Goal: Use online tool/utility

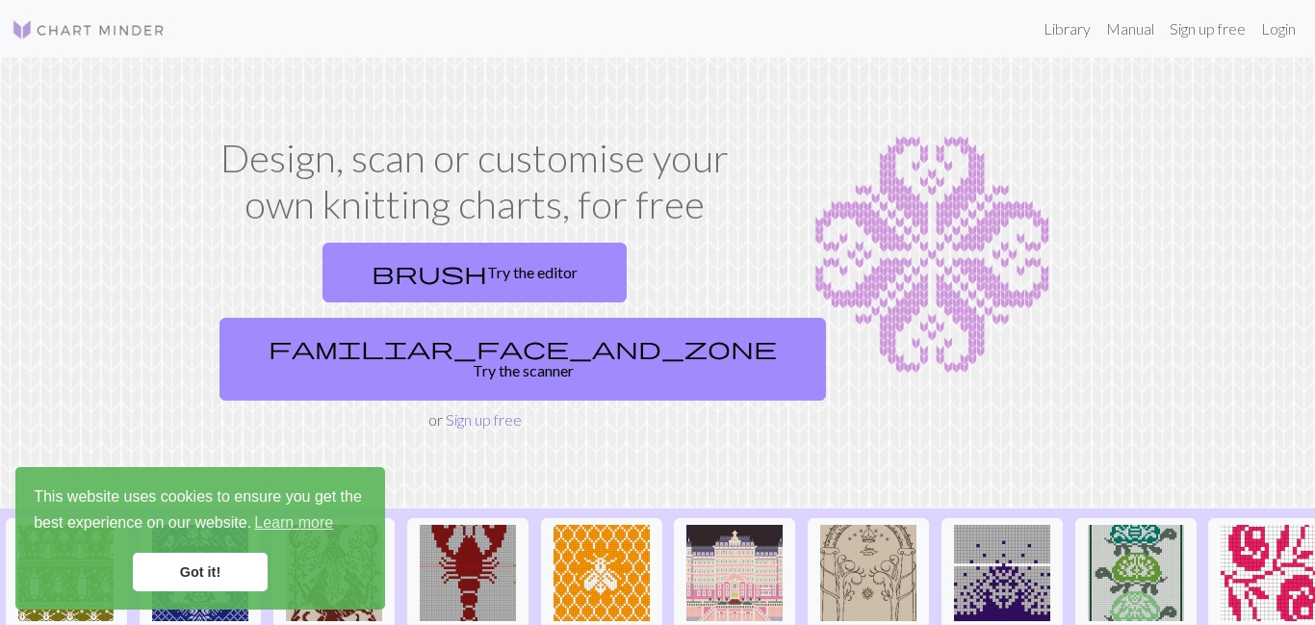
click at [492, 410] on link "Sign up free" at bounding box center [484, 419] width 76 height 18
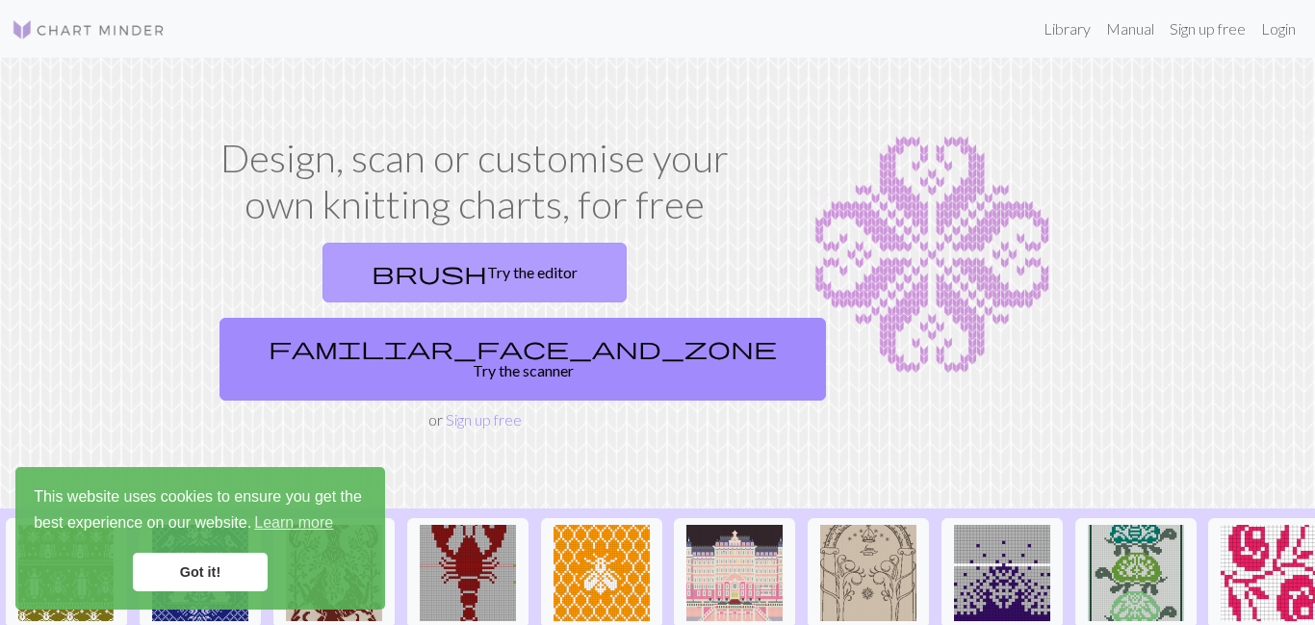
click at [330, 251] on link "brush Try the editor" at bounding box center [475, 273] width 304 height 60
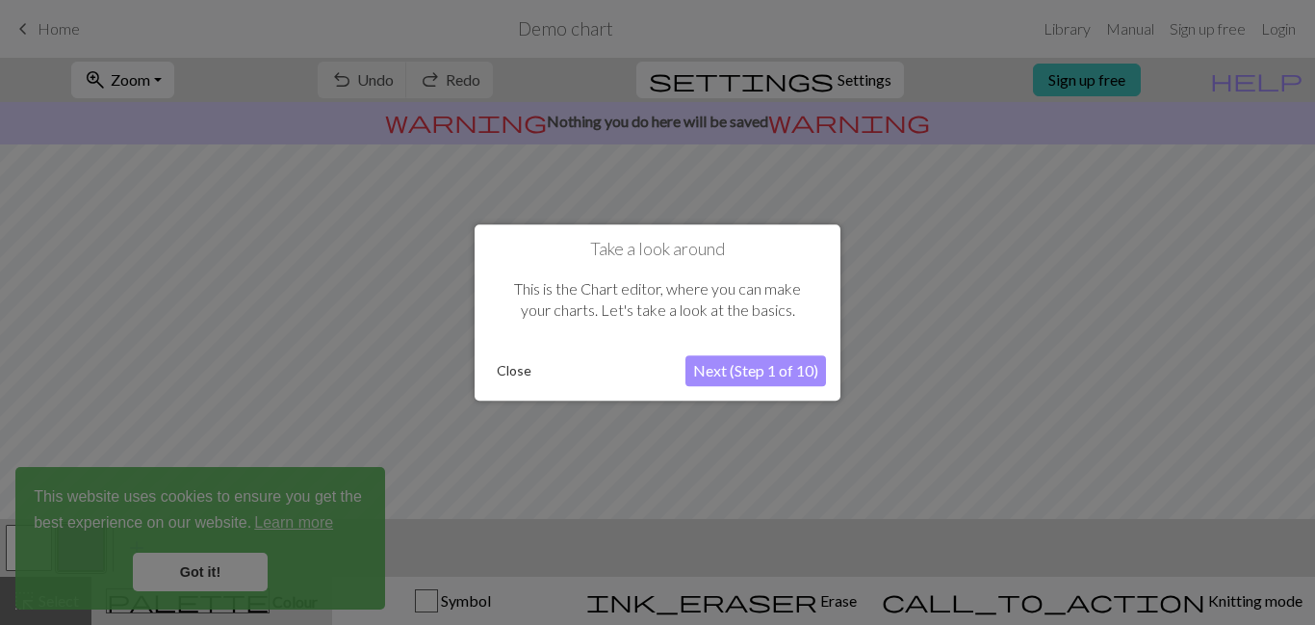
click at [778, 374] on button "Next (Step 1 of 10)" at bounding box center [756, 370] width 141 height 31
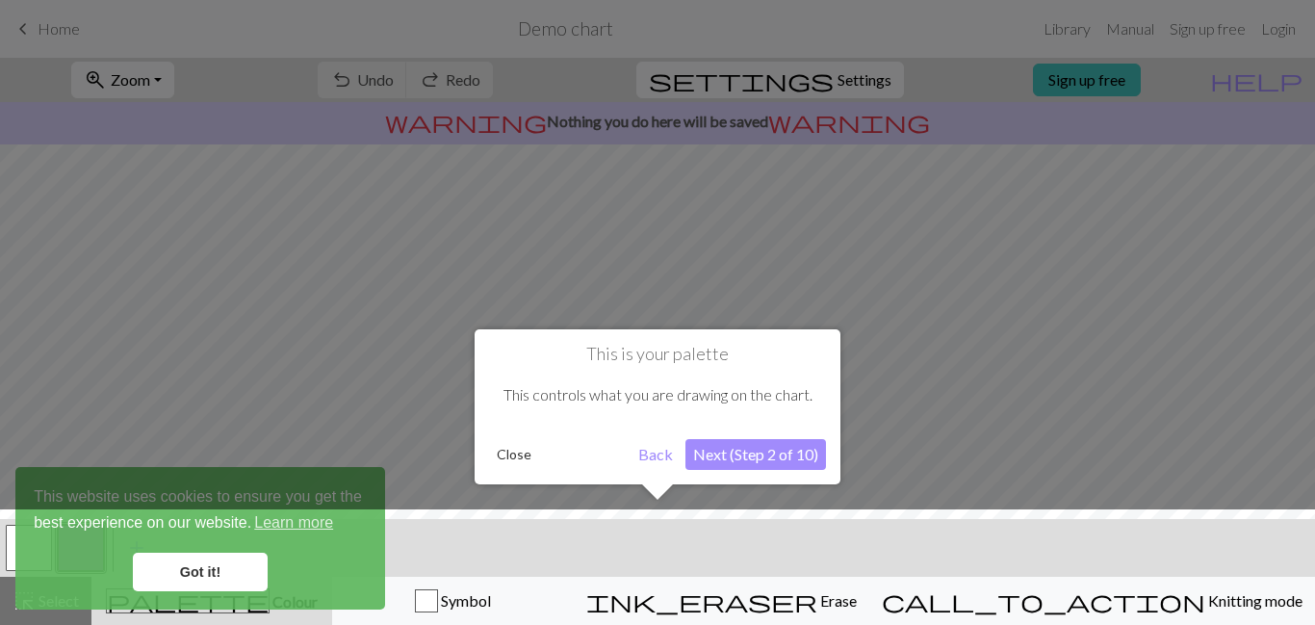
click at [583, 606] on div at bounding box center [657, 571] width 1334 height 125
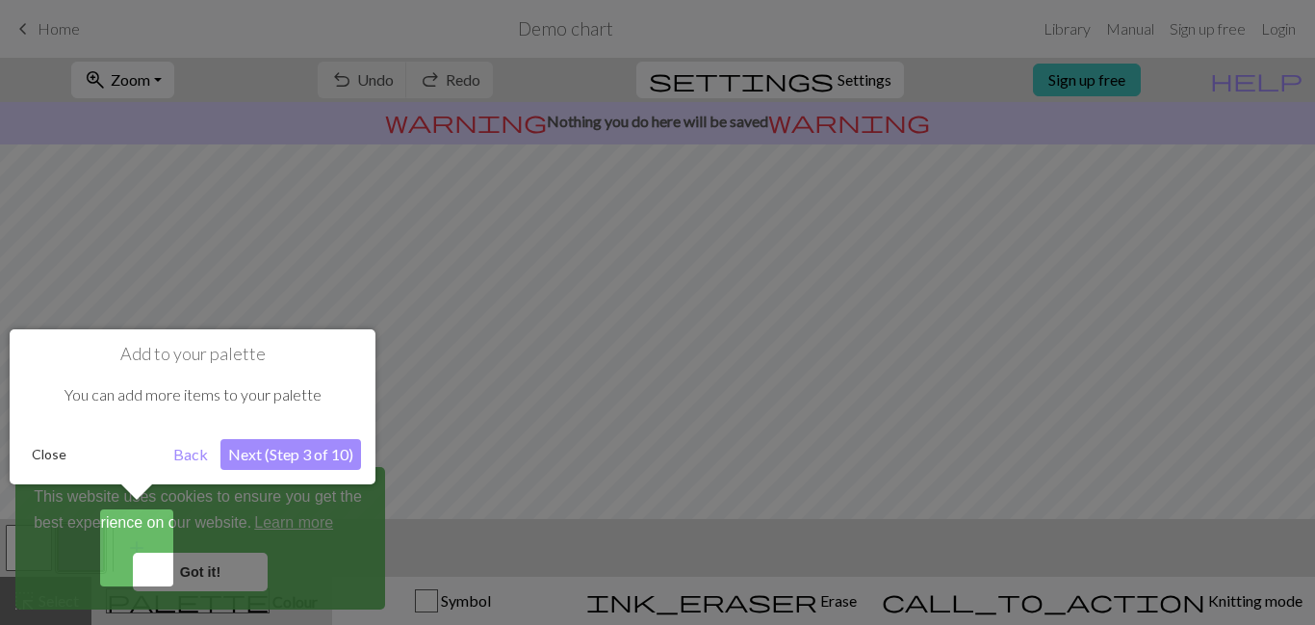
click at [508, 517] on div at bounding box center [657, 312] width 1315 height 625
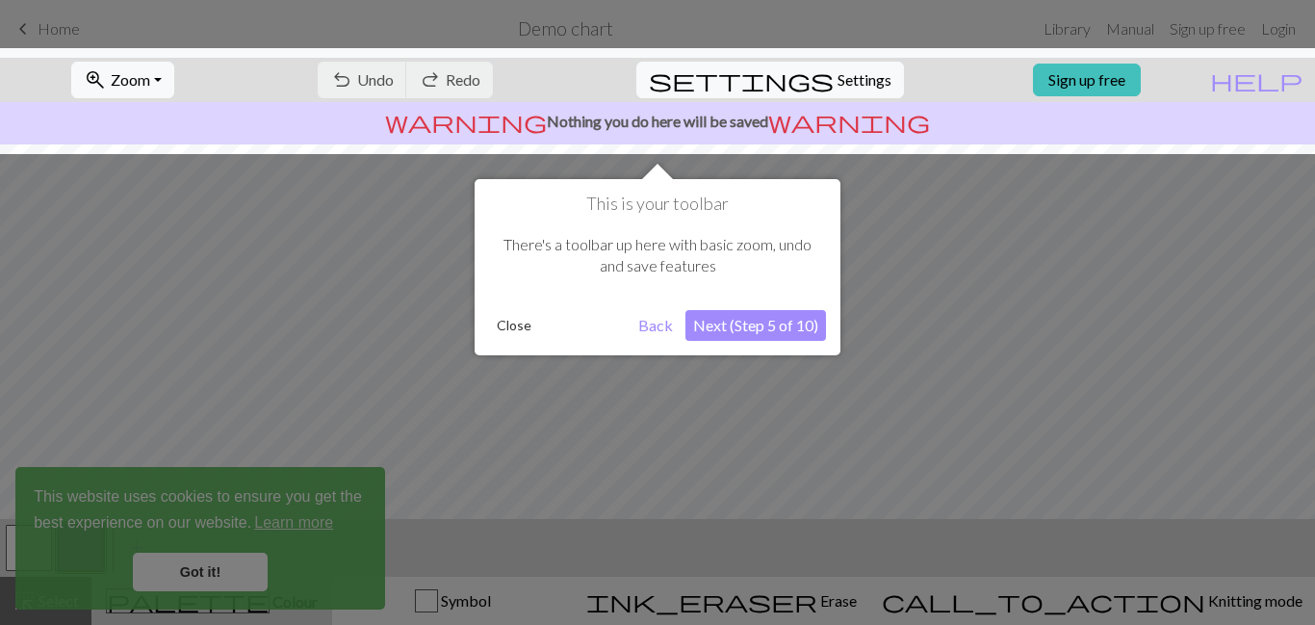
click at [508, 517] on div at bounding box center [657, 312] width 1315 height 625
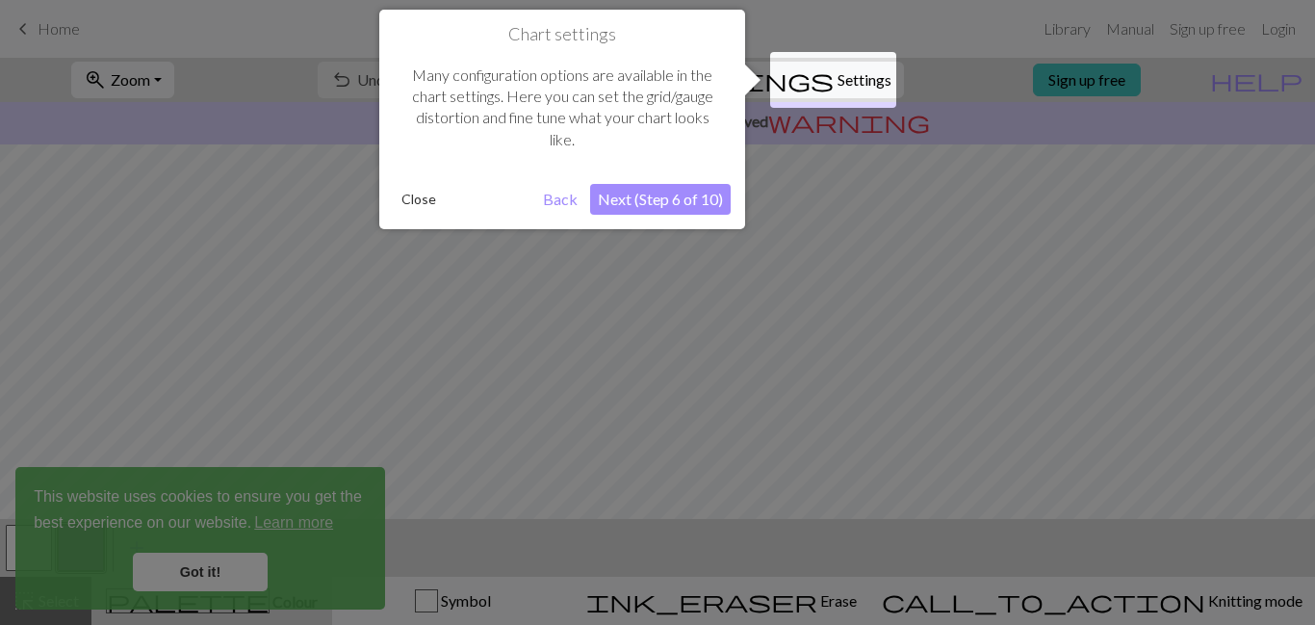
click at [508, 517] on div at bounding box center [657, 312] width 1315 height 625
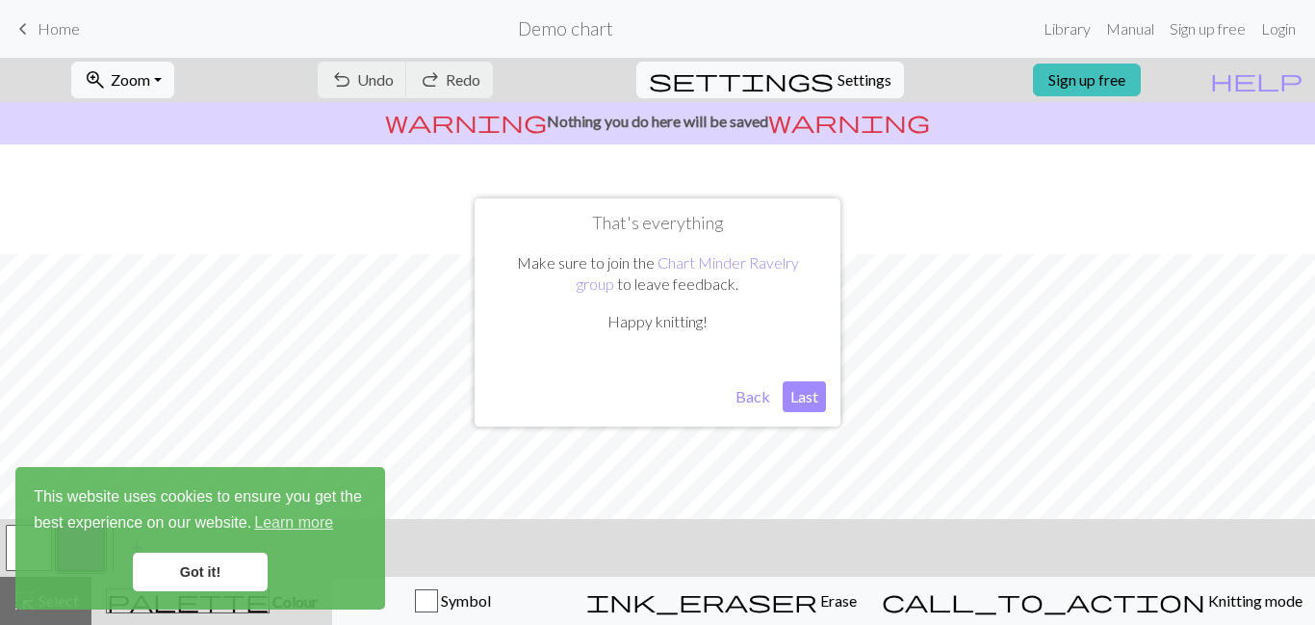
scroll to position [116, 0]
click at [758, 398] on button "Back" at bounding box center [753, 396] width 50 height 31
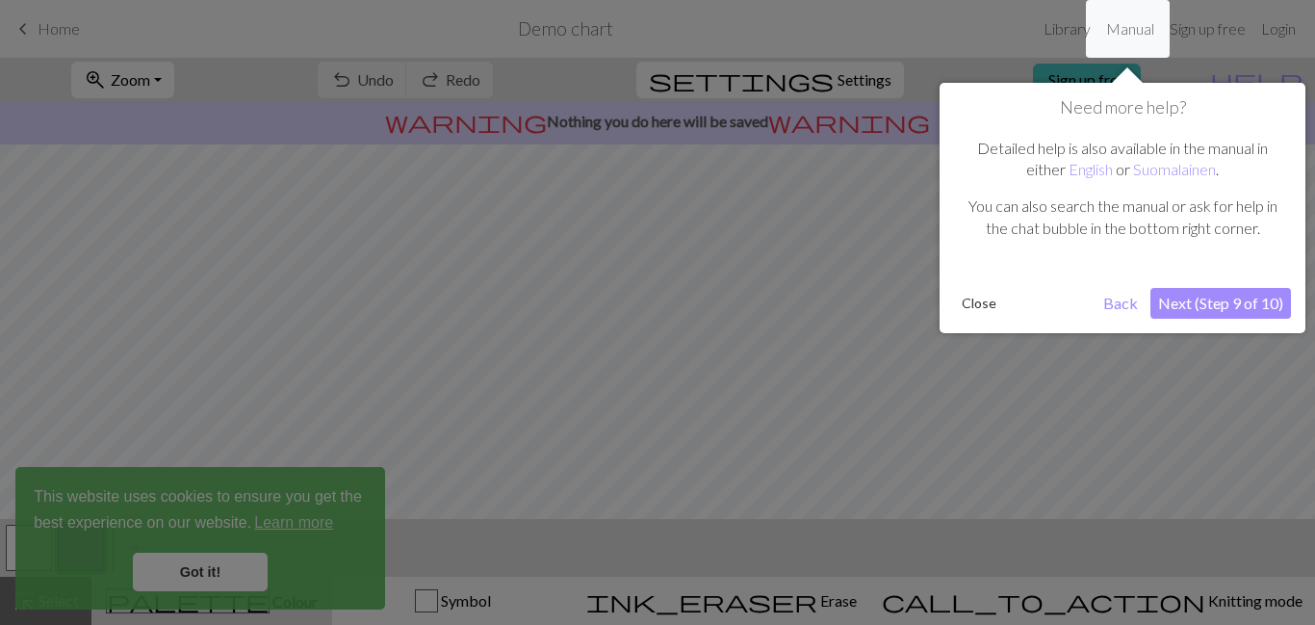
click at [1264, 316] on button "Next (Step 9 of 10)" at bounding box center [1221, 303] width 141 height 31
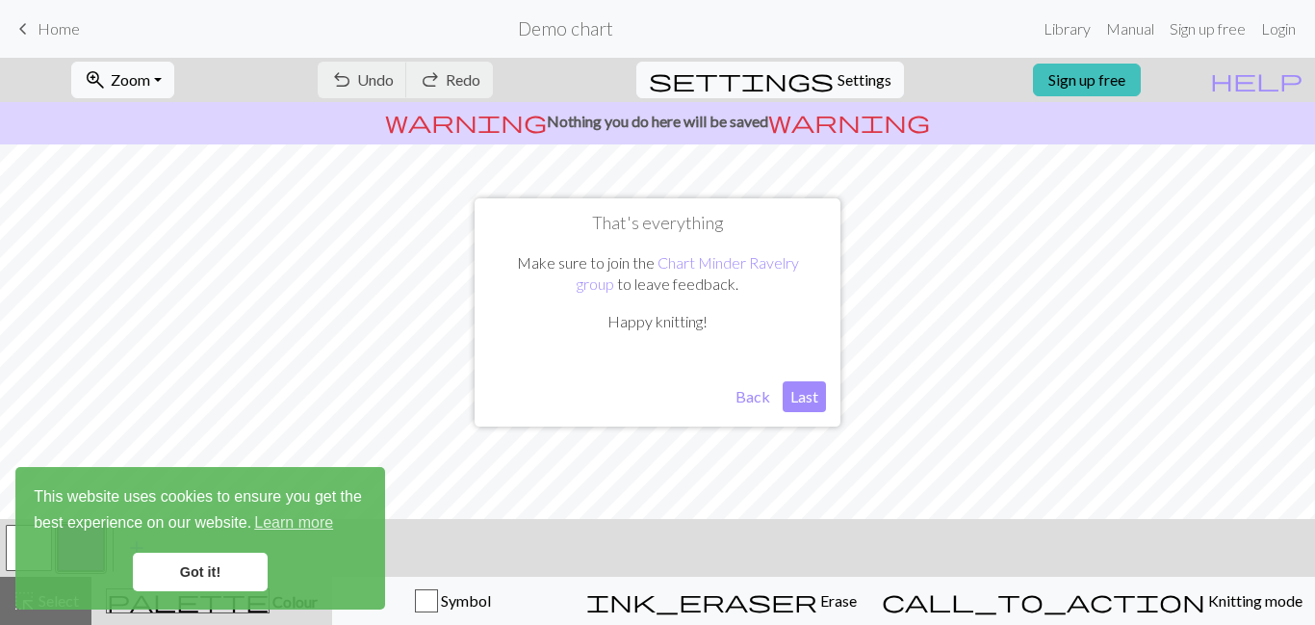
click at [794, 390] on button "Last" at bounding box center [804, 396] width 43 height 31
